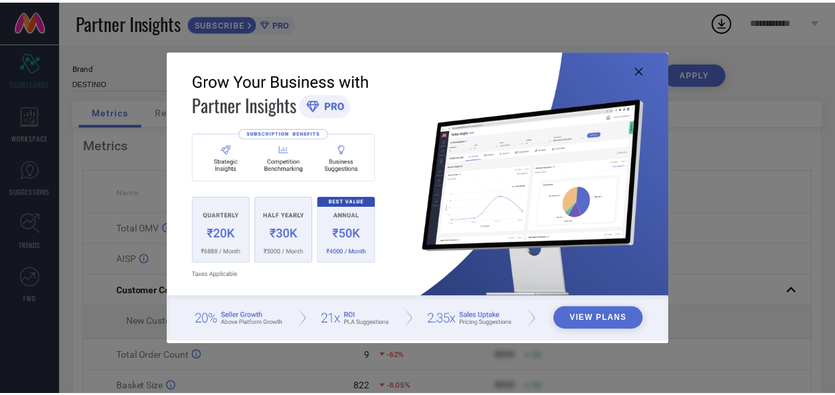
scroll to position [66, 0]
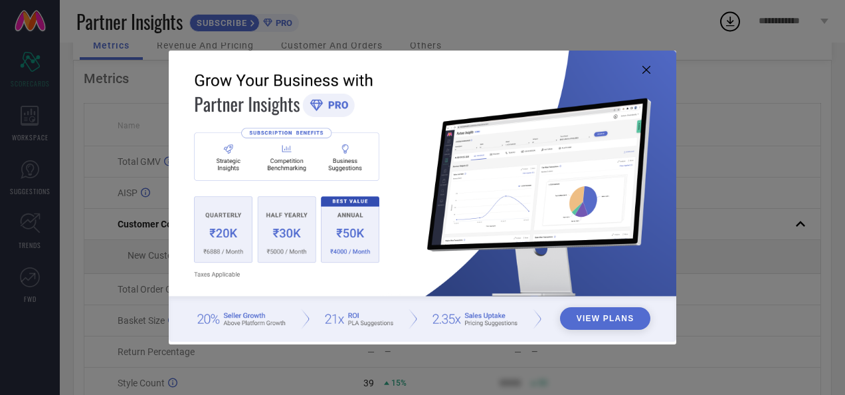
click at [647, 66] on icon at bounding box center [647, 70] width 8 height 8
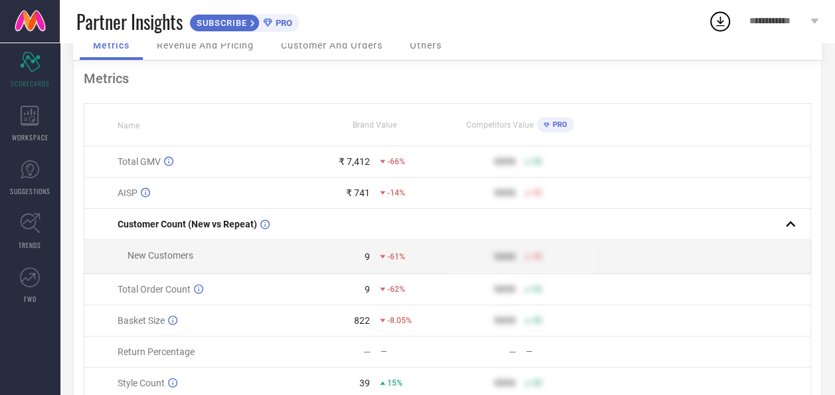
scroll to position [0, 0]
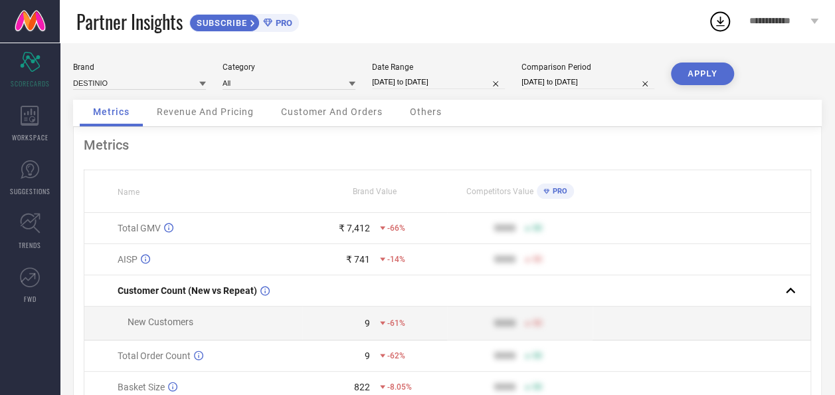
click at [426, 83] on input "[DATE] to [DATE]" at bounding box center [438, 82] width 133 height 14
select select "8"
select select "2025"
select select "9"
select select "2025"
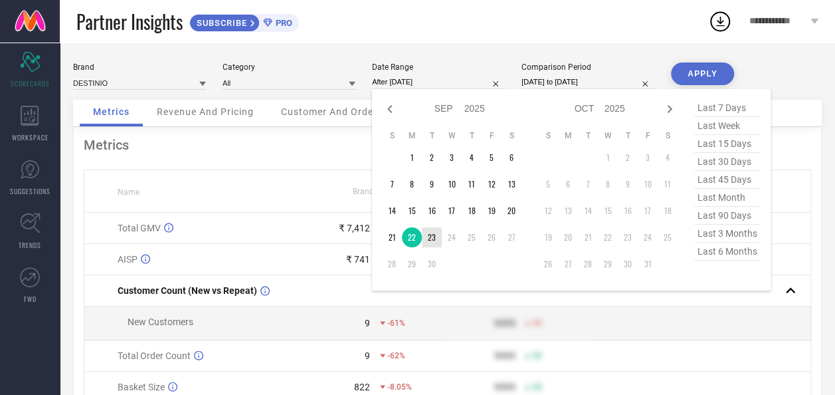
click at [431, 235] on td "23" at bounding box center [432, 237] width 20 height 20
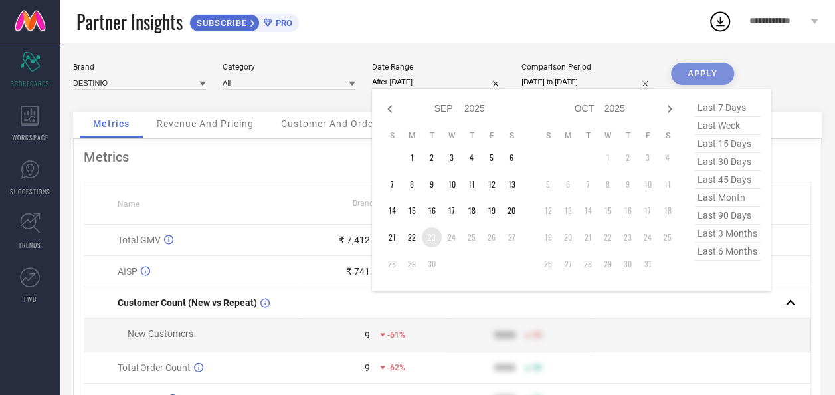
type input "[DATE] to [DATE]"
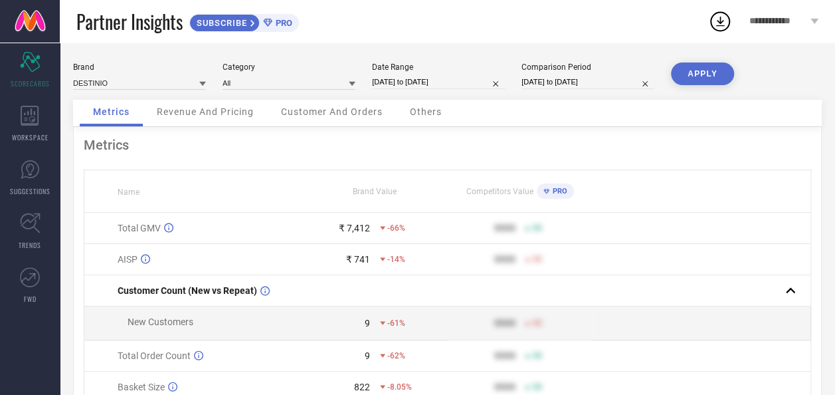
click at [699, 80] on button "APPLY" at bounding box center [702, 73] width 63 height 23
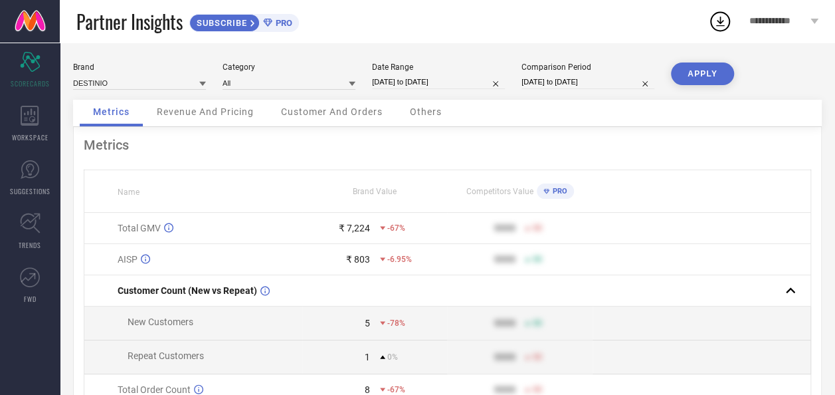
select select "8"
select select "2025"
select select "9"
select select "2025"
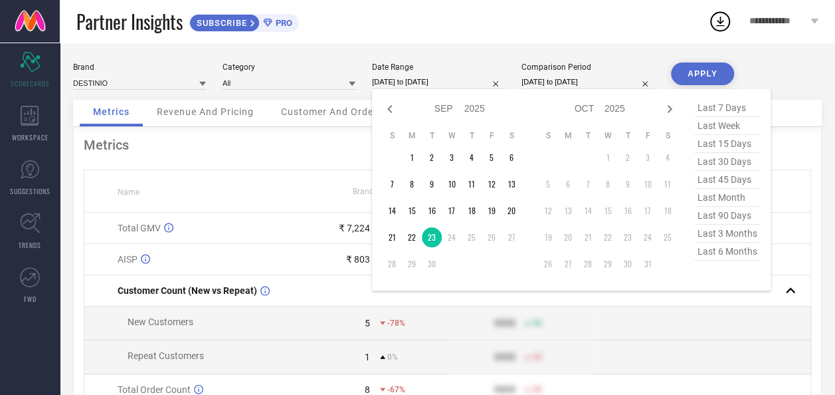
click at [435, 85] on input "[DATE] to [DATE]" at bounding box center [438, 82] width 133 height 14
click at [409, 241] on td "22" at bounding box center [412, 237] width 20 height 20
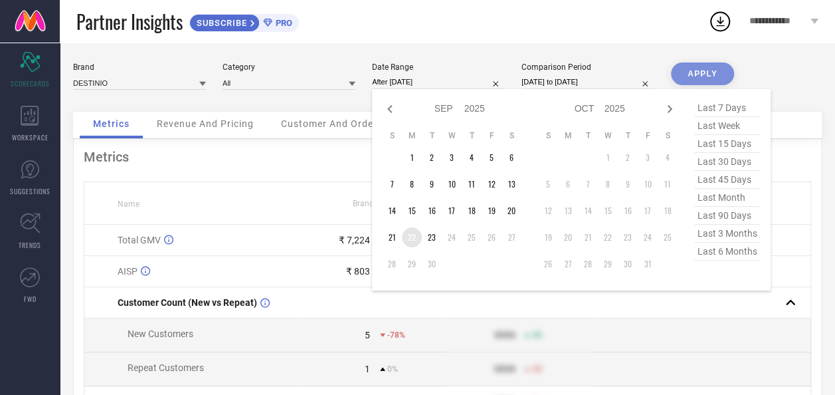
type input "[DATE] to [DATE]"
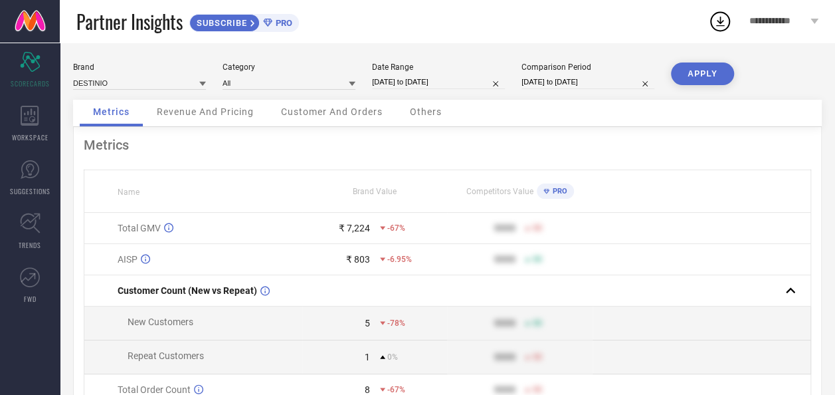
click at [705, 66] on button "APPLY" at bounding box center [702, 73] width 63 height 23
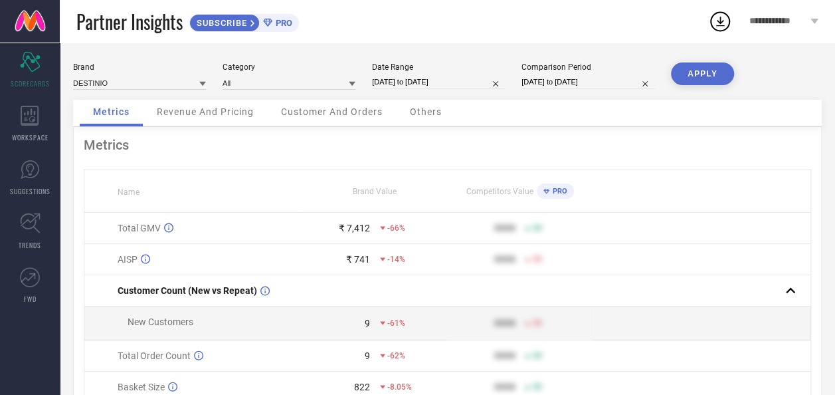
click at [409, 82] on input "[DATE] to [DATE]" at bounding box center [438, 82] width 133 height 14
select select "8"
select select "2025"
select select "9"
select select "2025"
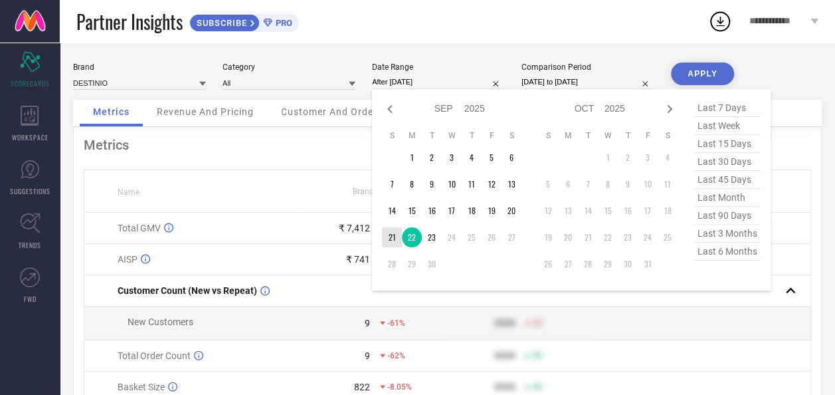
click at [391, 237] on td "21" at bounding box center [392, 237] width 20 height 20
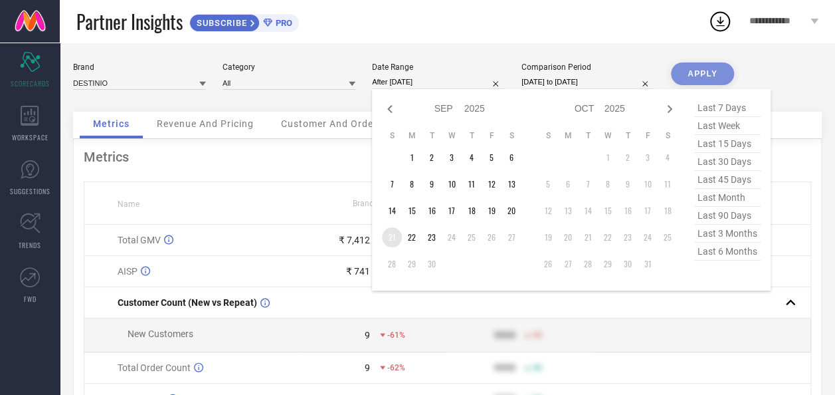
type input "[DATE] to [DATE]"
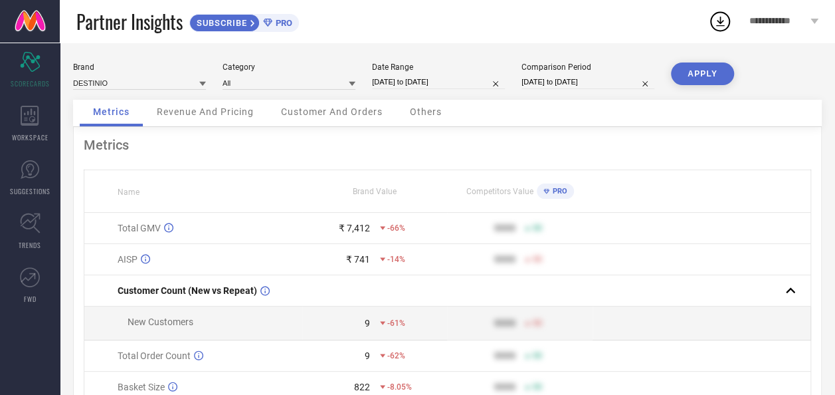
click at [702, 77] on button "APPLY" at bounding box center [702, 73] width 63 height 23
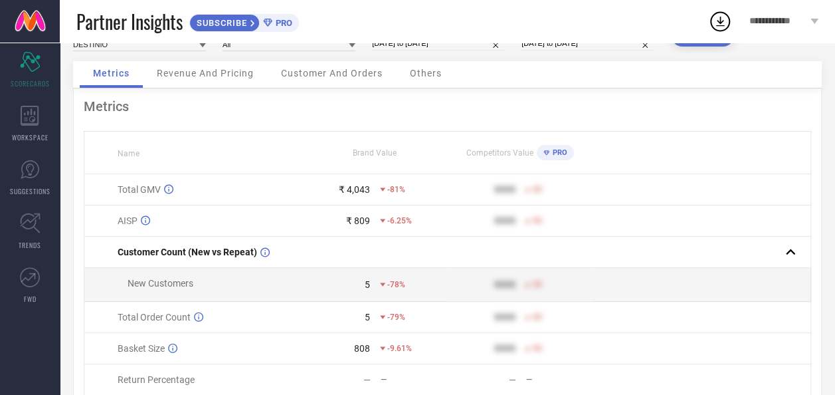
scroll to position [66, 0]
